Goal: Task Accomplishment & Management: Manage account settings

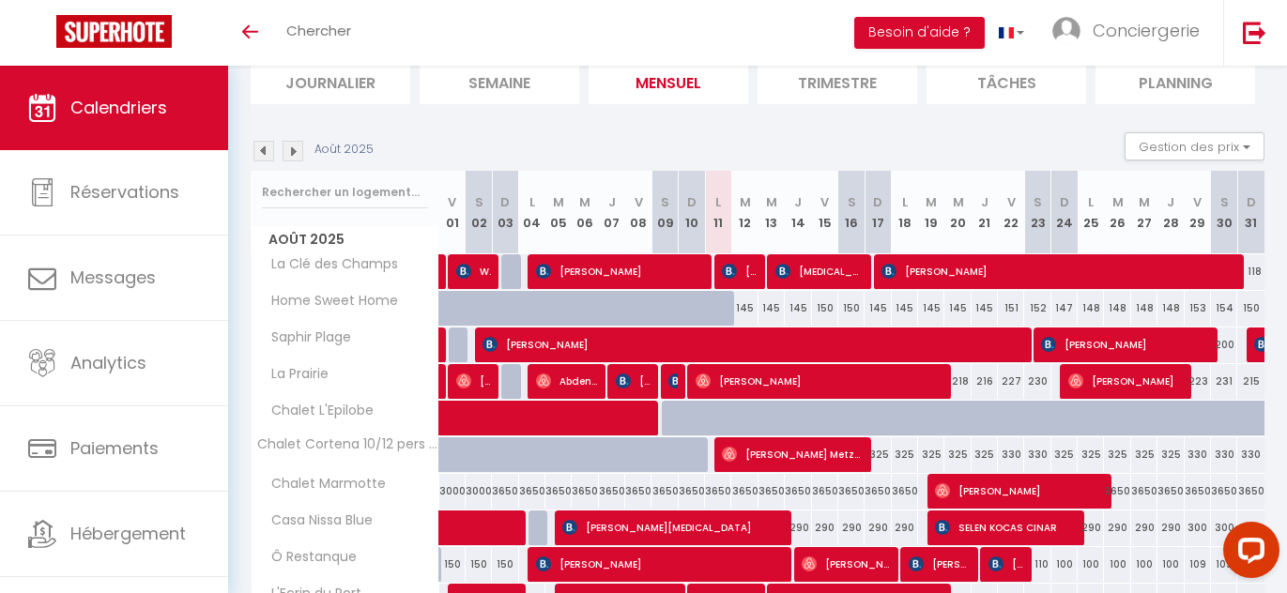
scroll to position [139, 0]
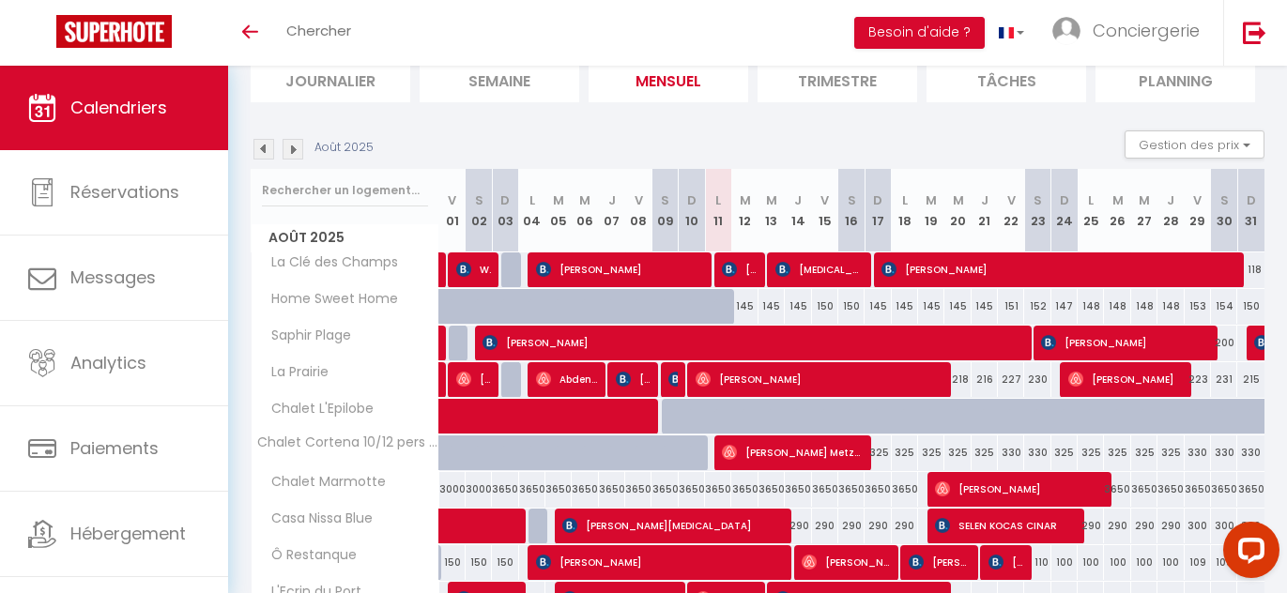
click at [704, 149] on div "Août 2025 Gestion des prix Nb Nuits minimum Règles Disponibilité" at bounding box center [757, 149] width 1013 height 38
click at [1243, 39] on img at bounding box center [1253, 32] width 23 height 23
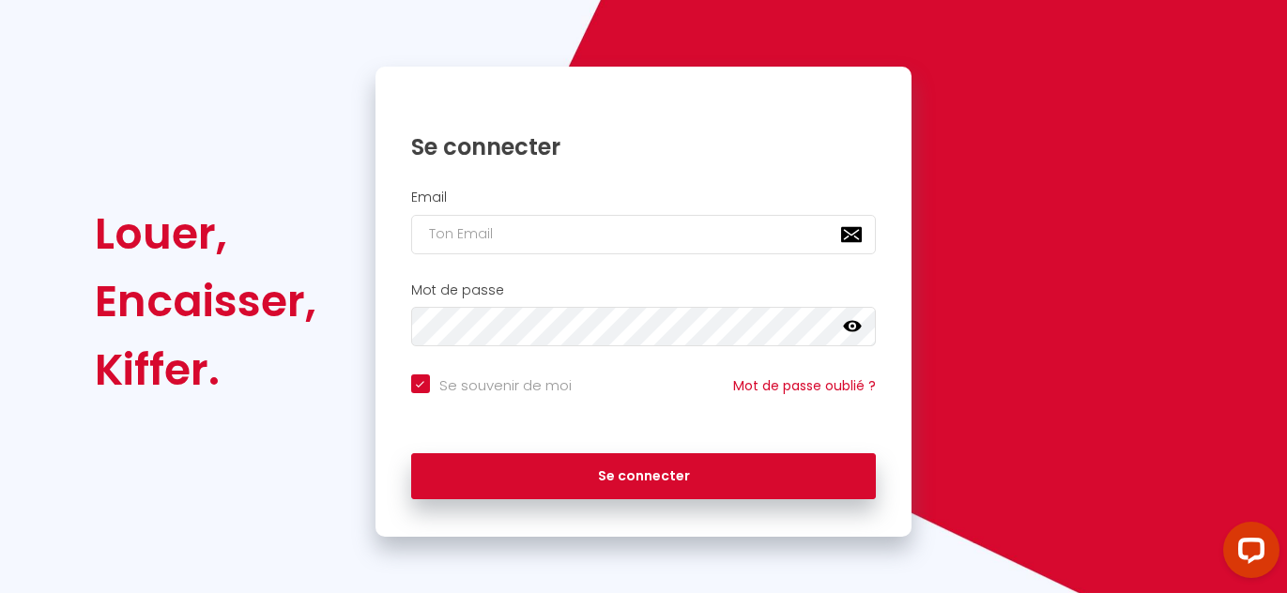
scroll to position [73, 0]
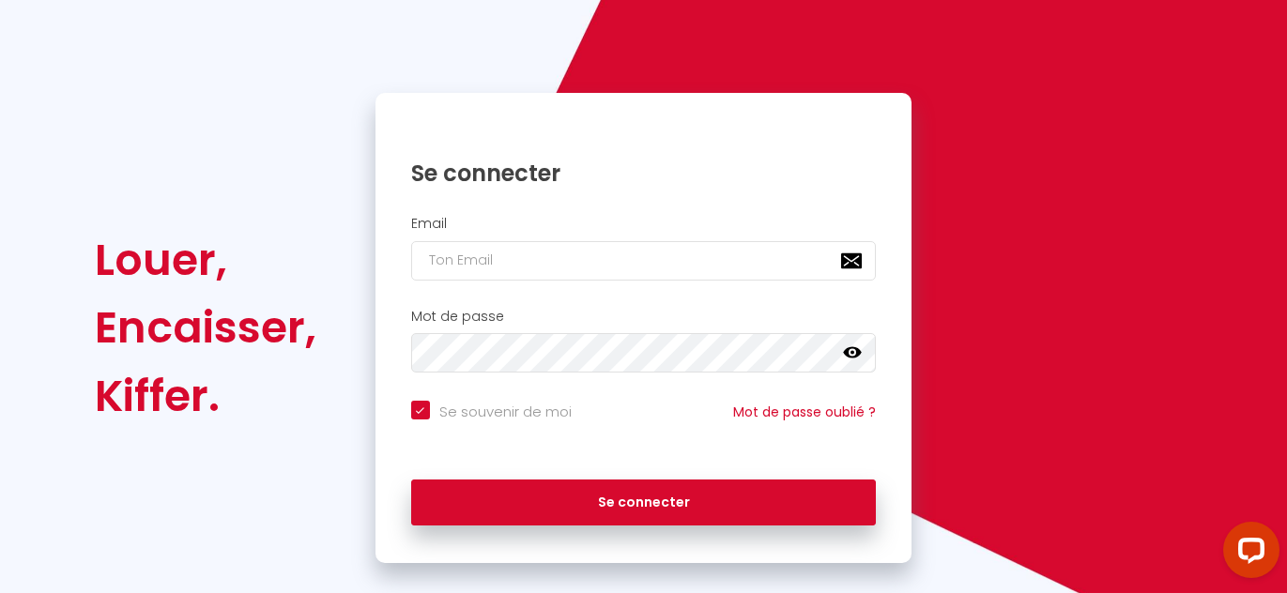
checkbox input "true"
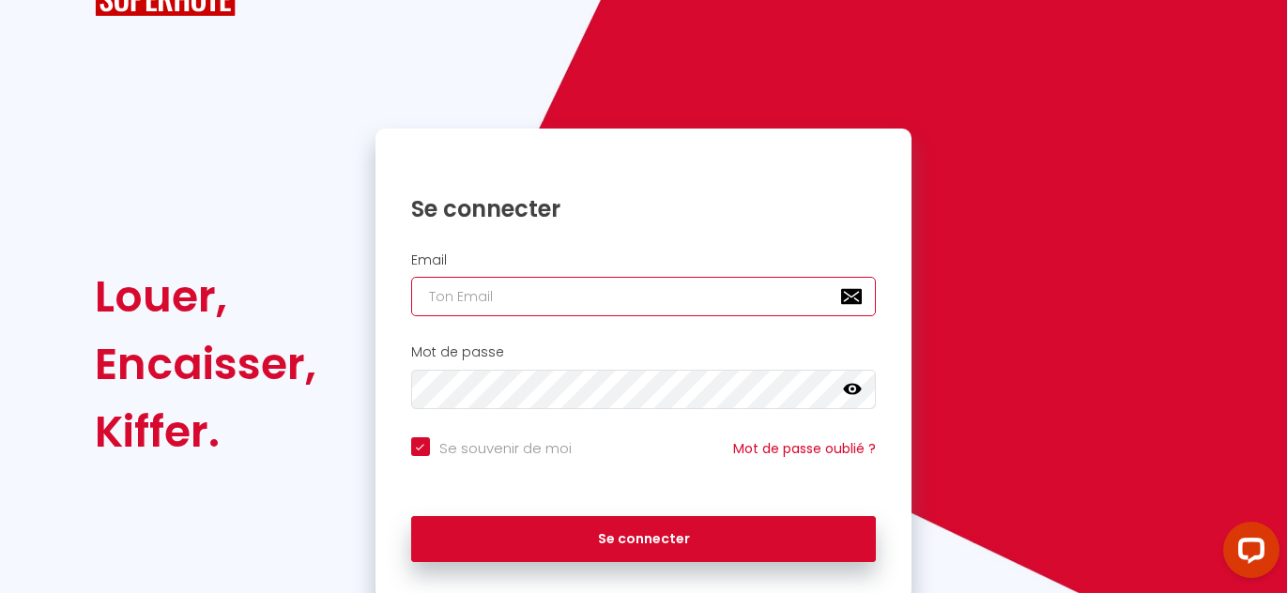
type input "0636782456"
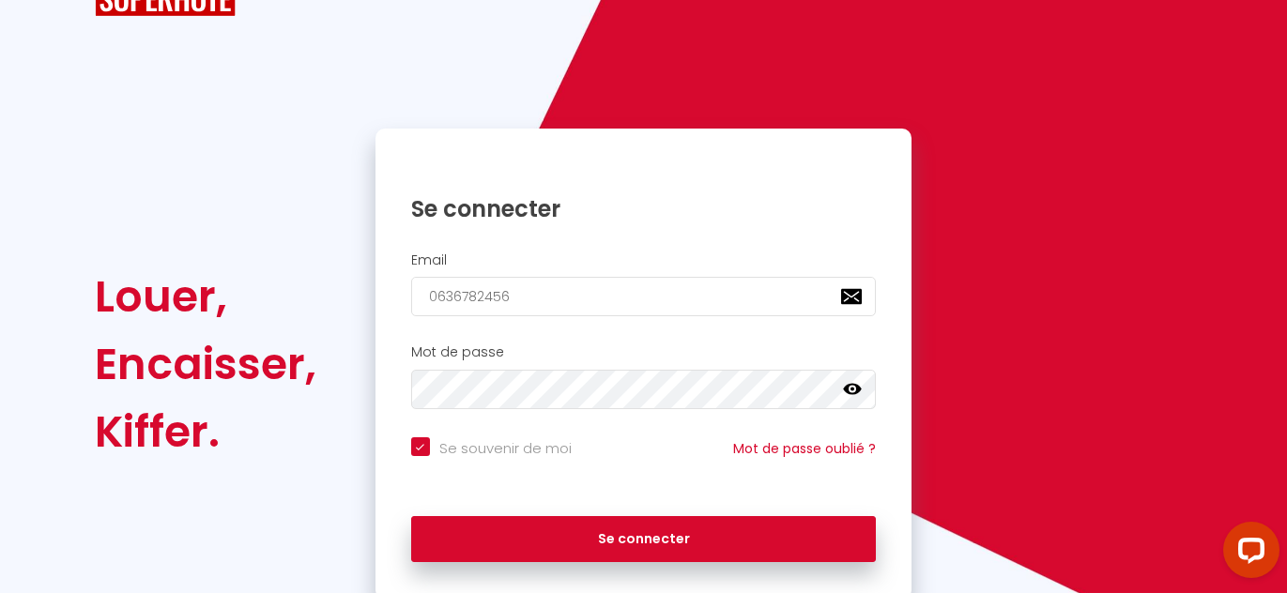
checkbox input "true"
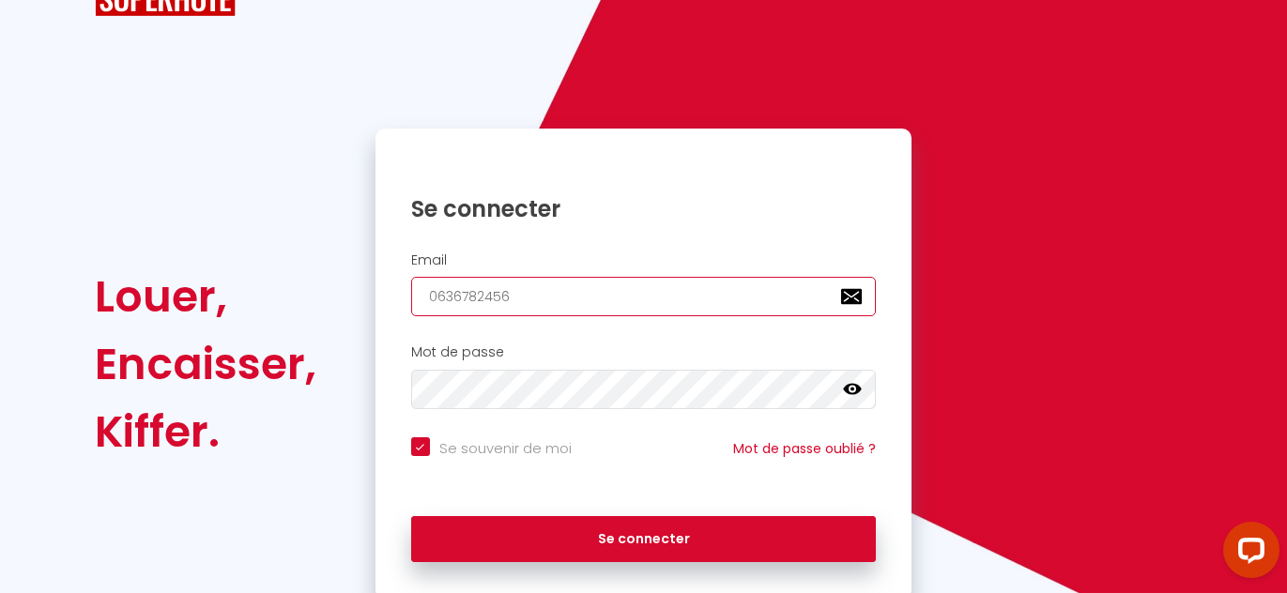
click at [467, 296] on input "0636782456" at bounding box center [643, 296] width 465 height 39
type input "s"
checkbox input "true"
type input "sl"
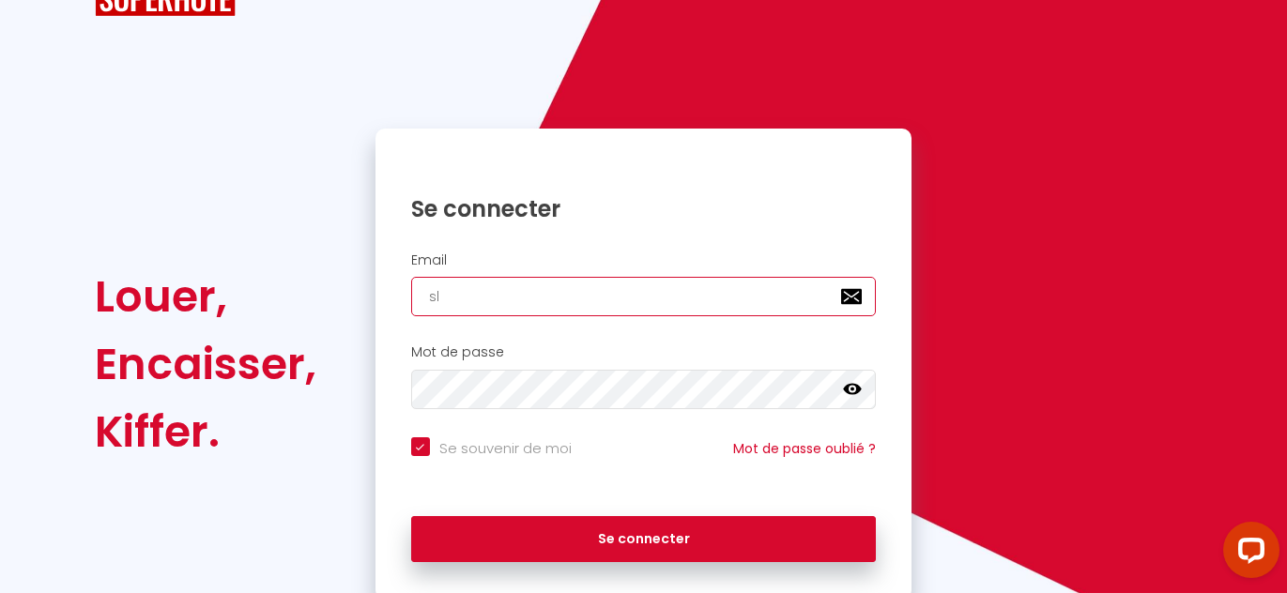
checkbox input "true"
type input "[EMAIL_ADDRESS][DOMAIN_NAME]"
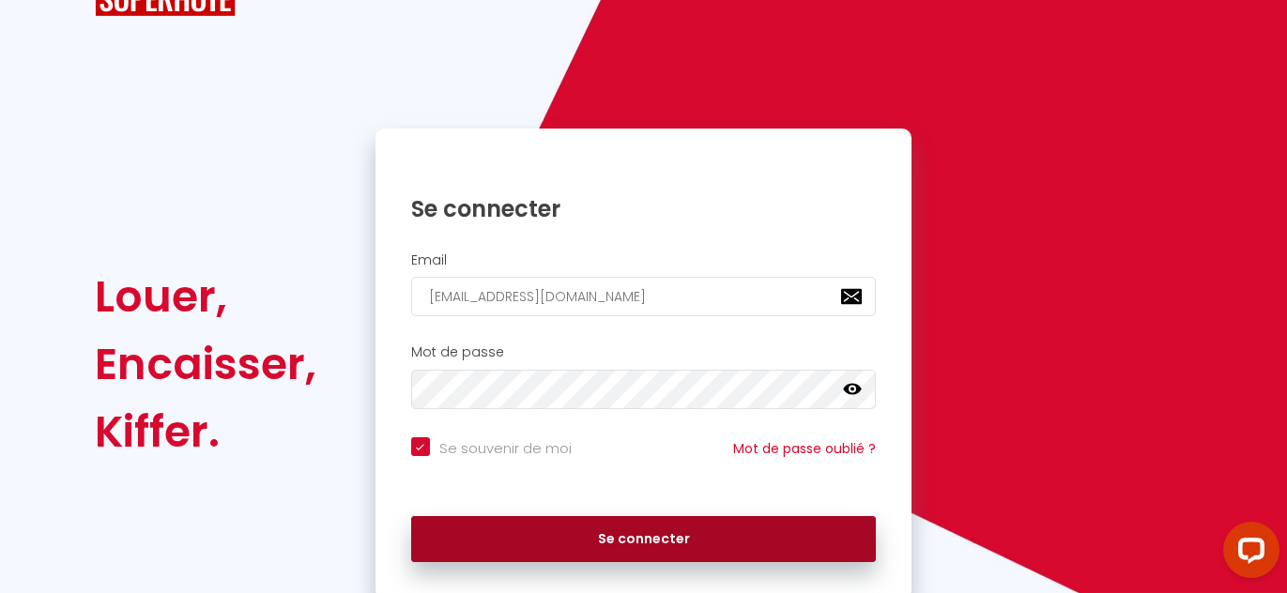
click at [613, 537] on button "Se connecter" at bounding box center [643, 539] width 465 height 47
checkbox input "true"
